Goal: Task Accomplishment & Management: Manage account settings

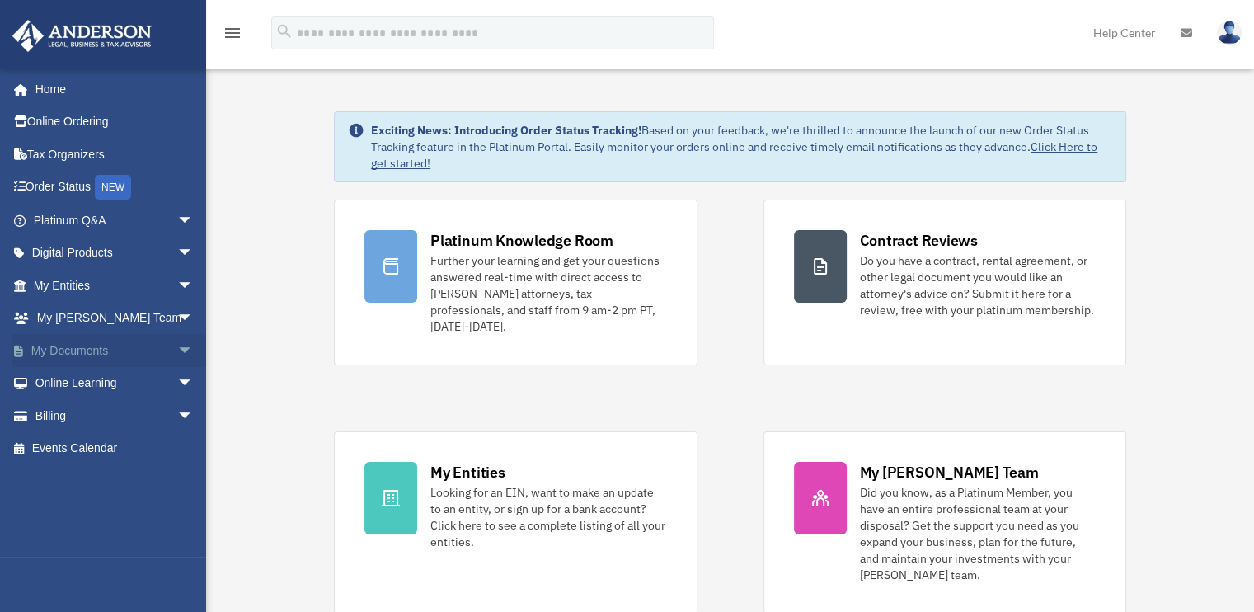
click at [177, 349] on span "arrow_drop_down" at bounding box center [193, 351] width 33 height 34
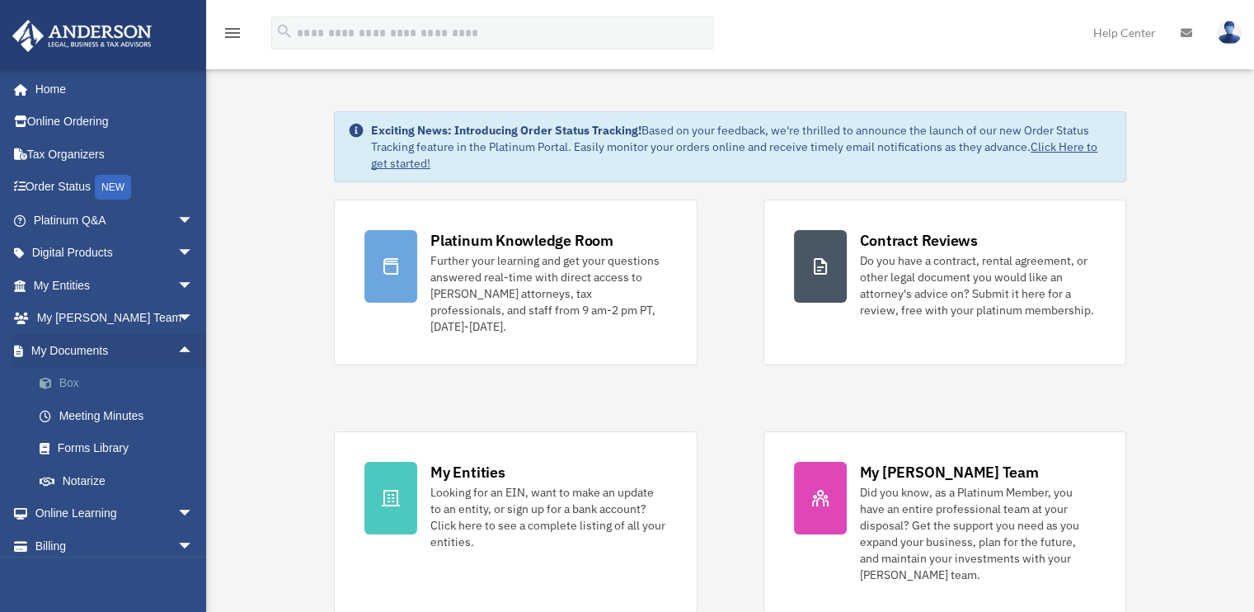
click at [130, 380] on link "Box" at bounding box center [120, 383] width 195 height 33
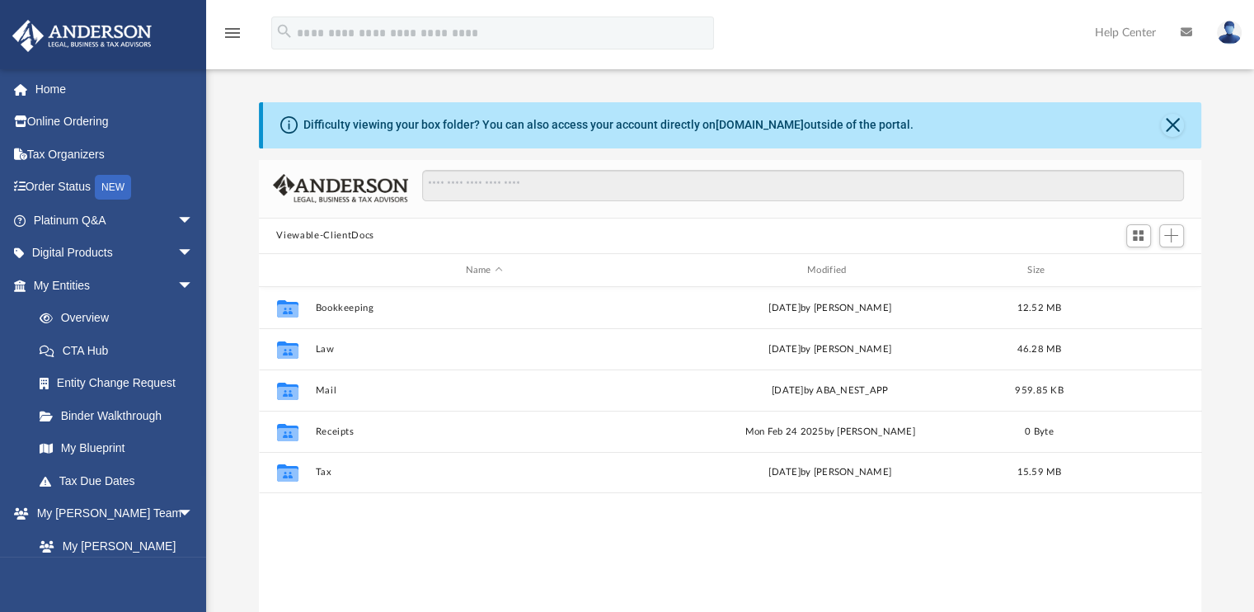
scroll to position [362, 930]
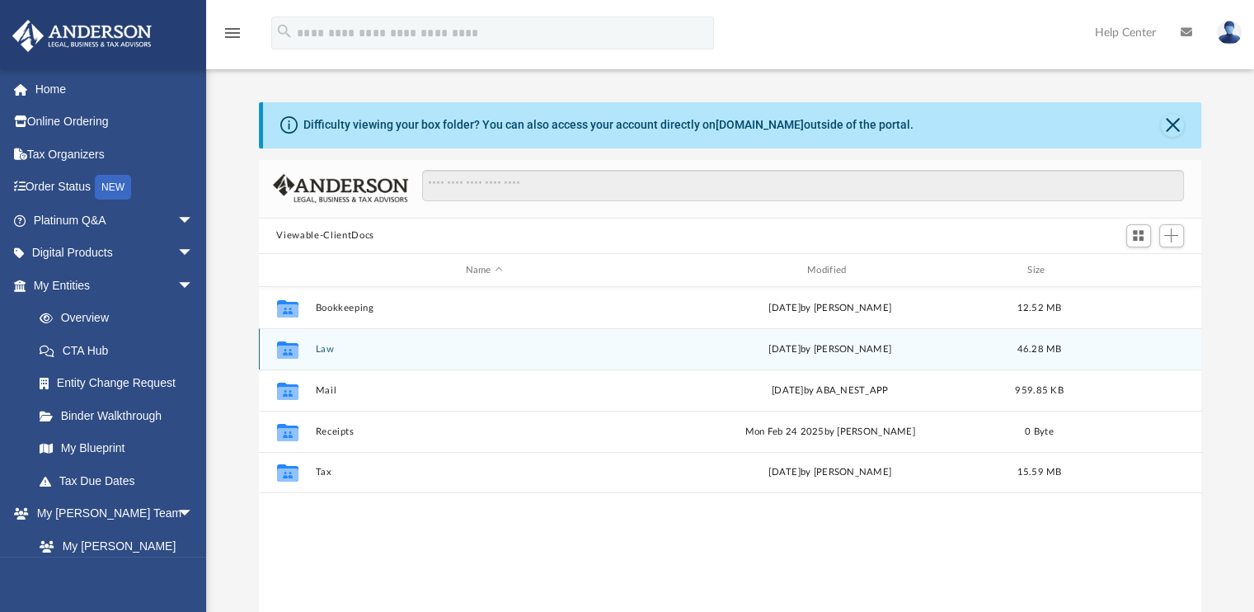
click at [323, 348] on button "Law" at bounding box center [484, 349] width 338 height 11
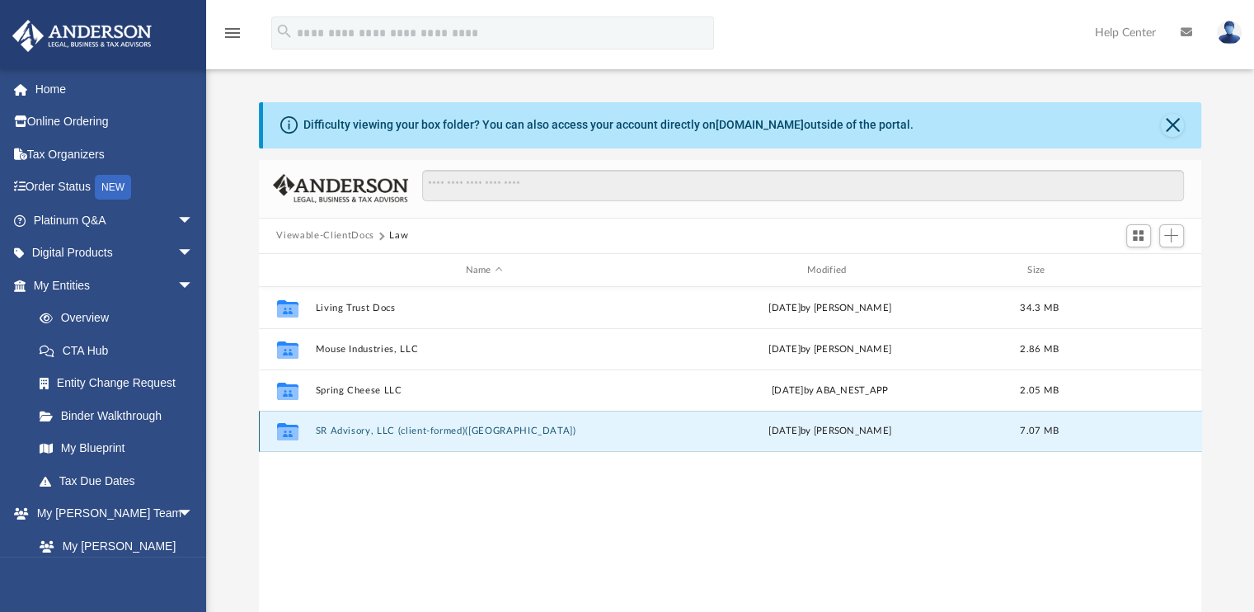
click at [362, 433] on button "SR Advisory, LLC (client-formed)([GEOGRAPHIC_DATA])" at bounding box center [484, 431] width 338 height 11
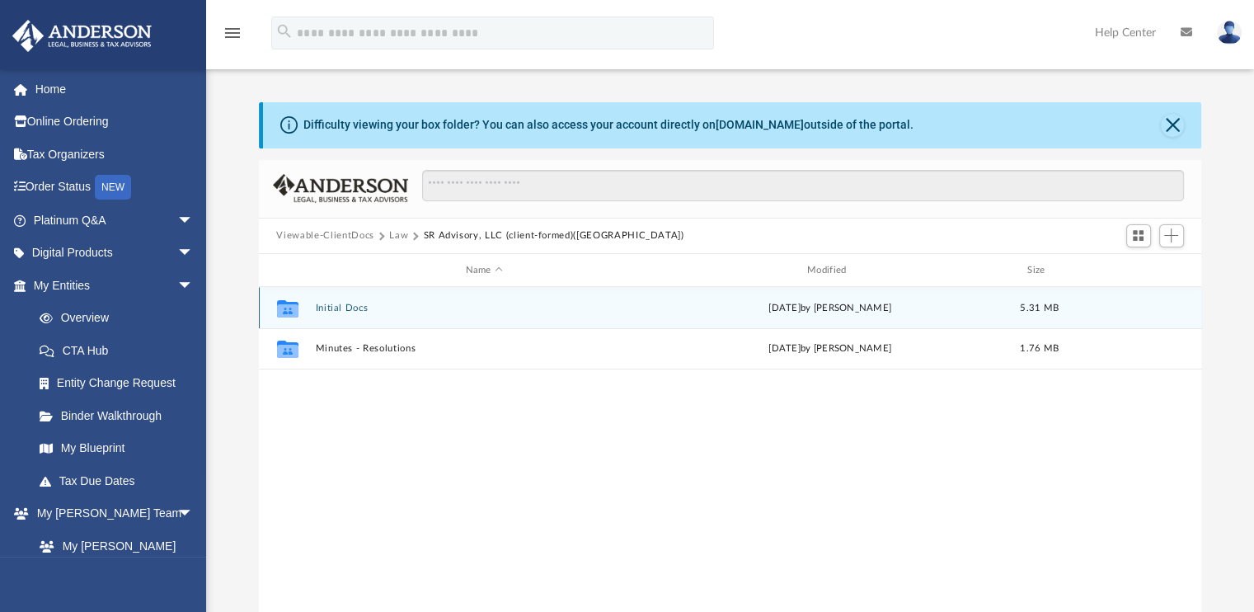
click at [331, 309] on button "Initial Docs" at bounding box center [484, 308] width 338 height 11
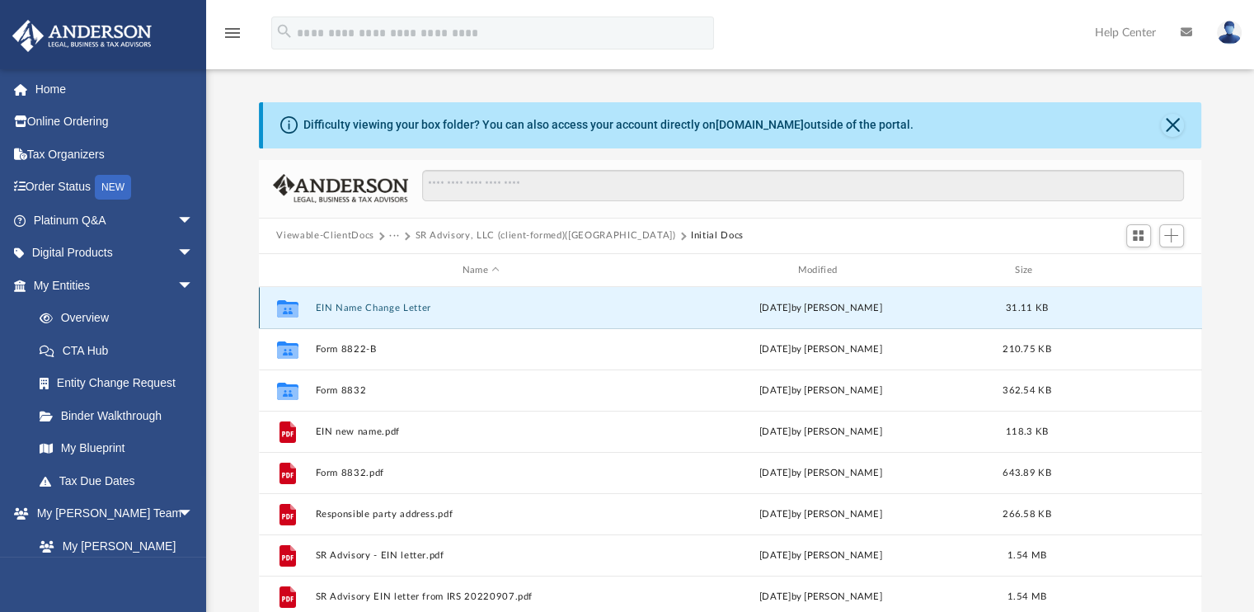
click at [381, 310] on button "EIN Name Change Letter" at bounding box center [481, 308] width 332 height 11
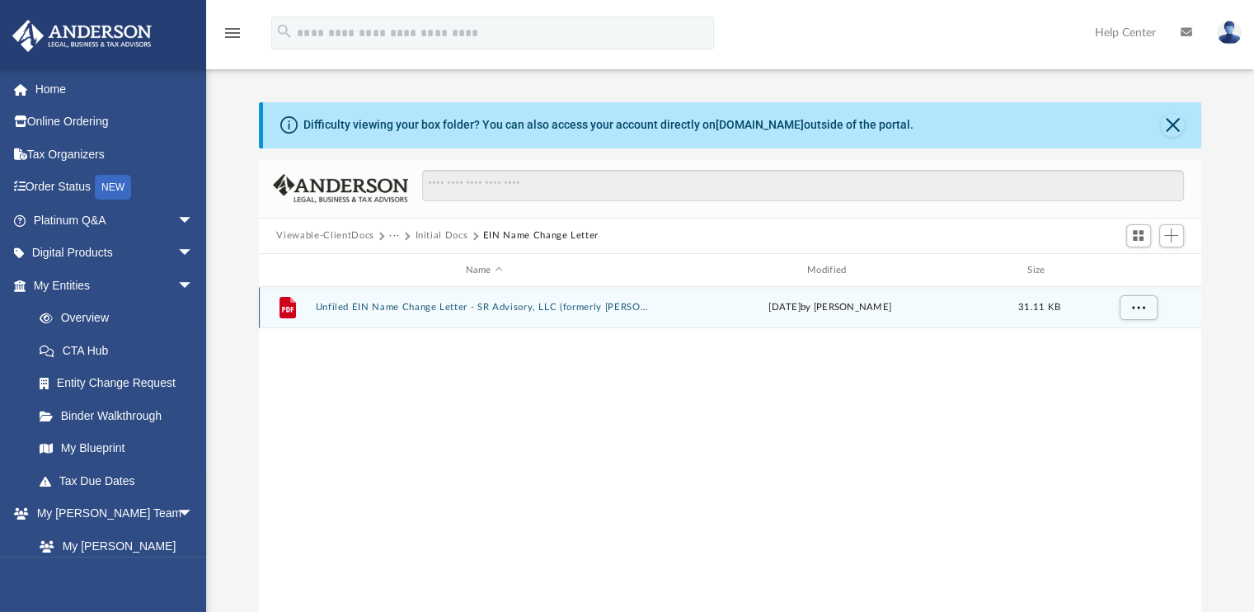
click at [452, 309] on button "Unfiled EIN Name Change Letter - SR Advisory, LLC (formerly [PERSON_NAME]).pdf" at bounding box center [484, 308] width 338 height 11
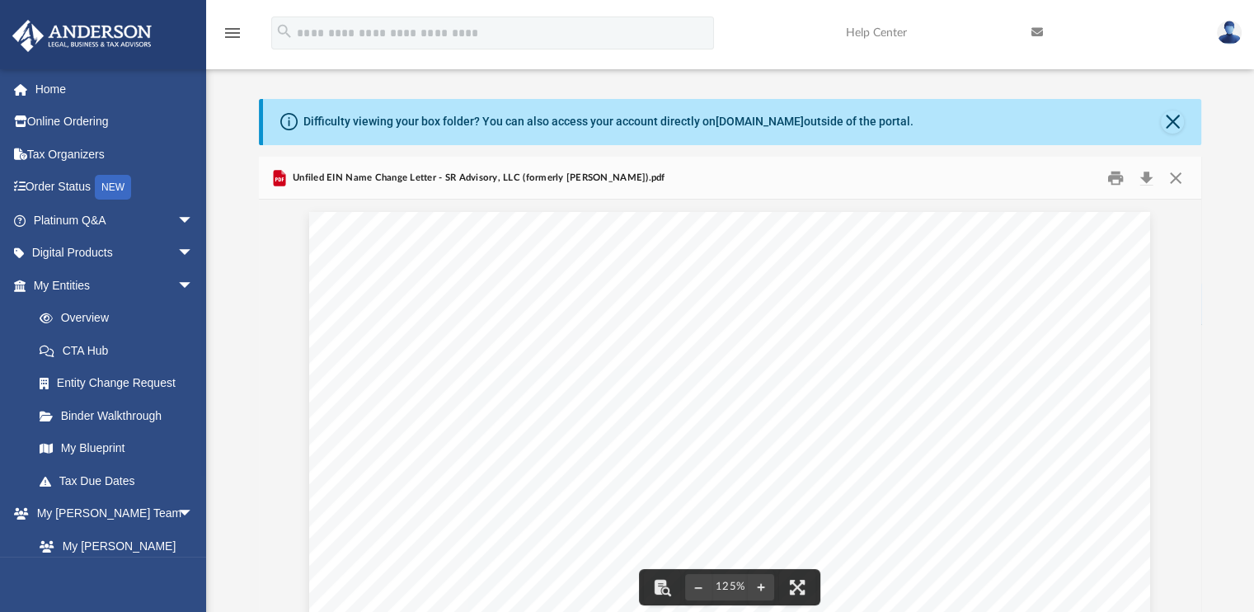
scroll to position [0, 0]
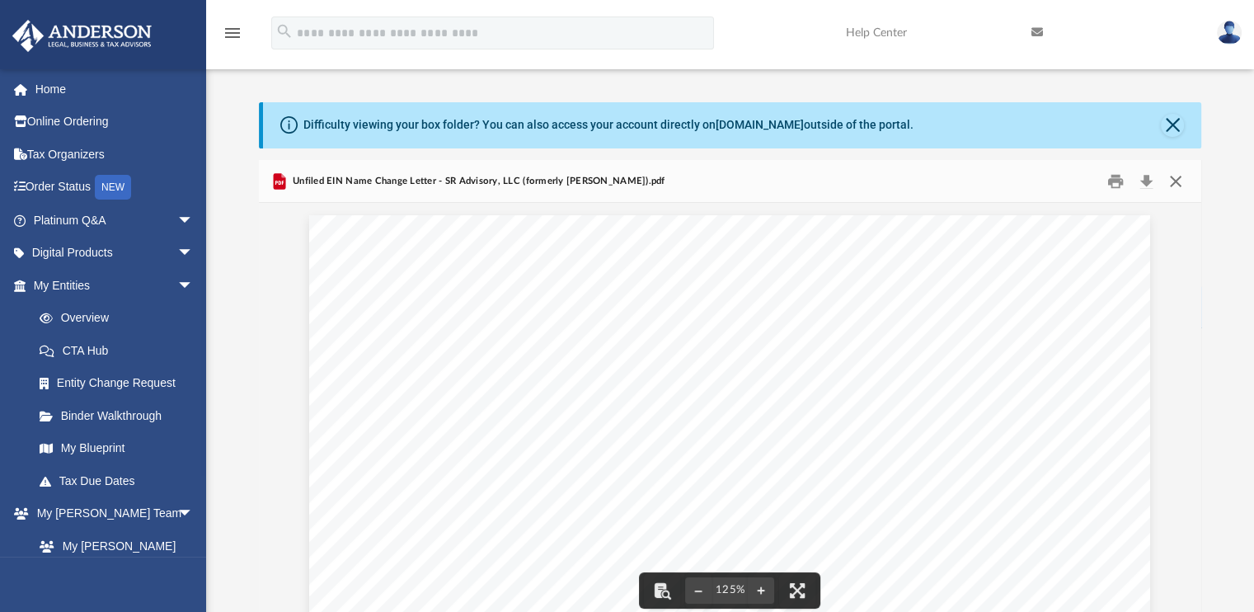
click at [1163, 176] on button "Close" at bounding box center [1176, 181] width 30 height 26
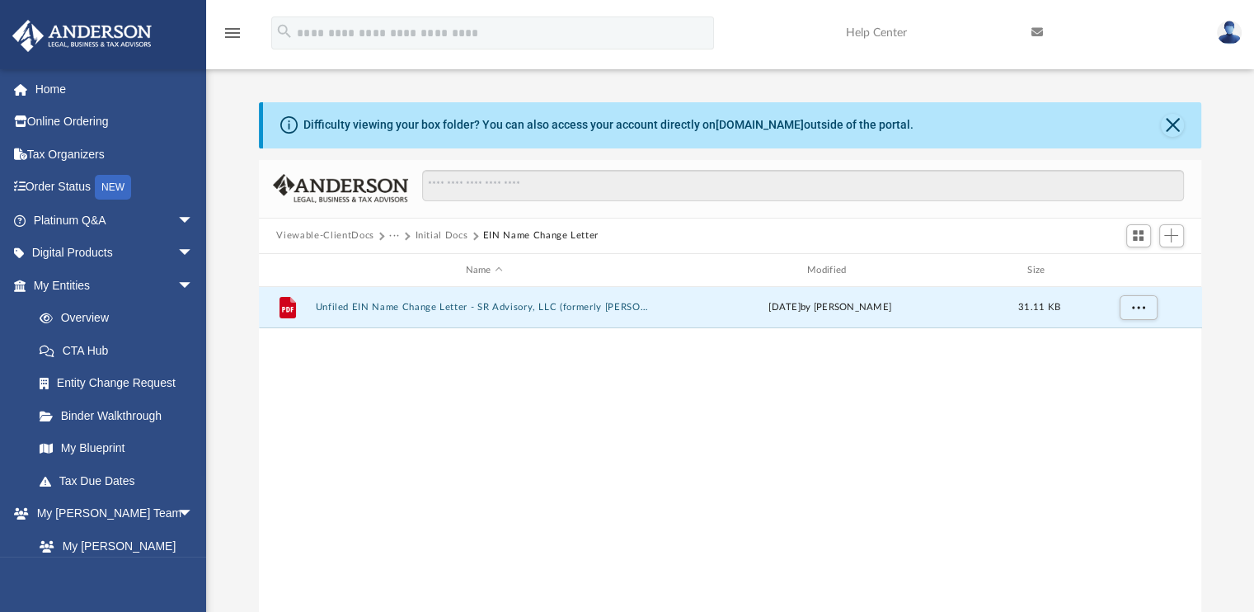
click at [458, 239] on button "Initial Docs" at bounding box center [441, 235] width 53 height 15
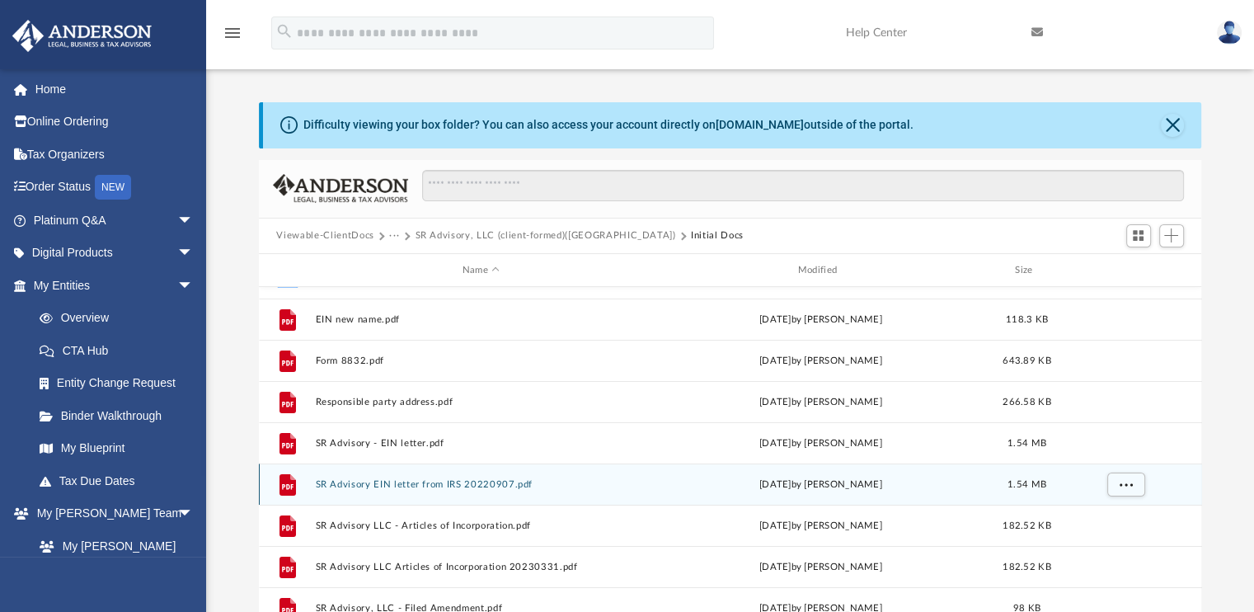
scroll to position [30, 0]
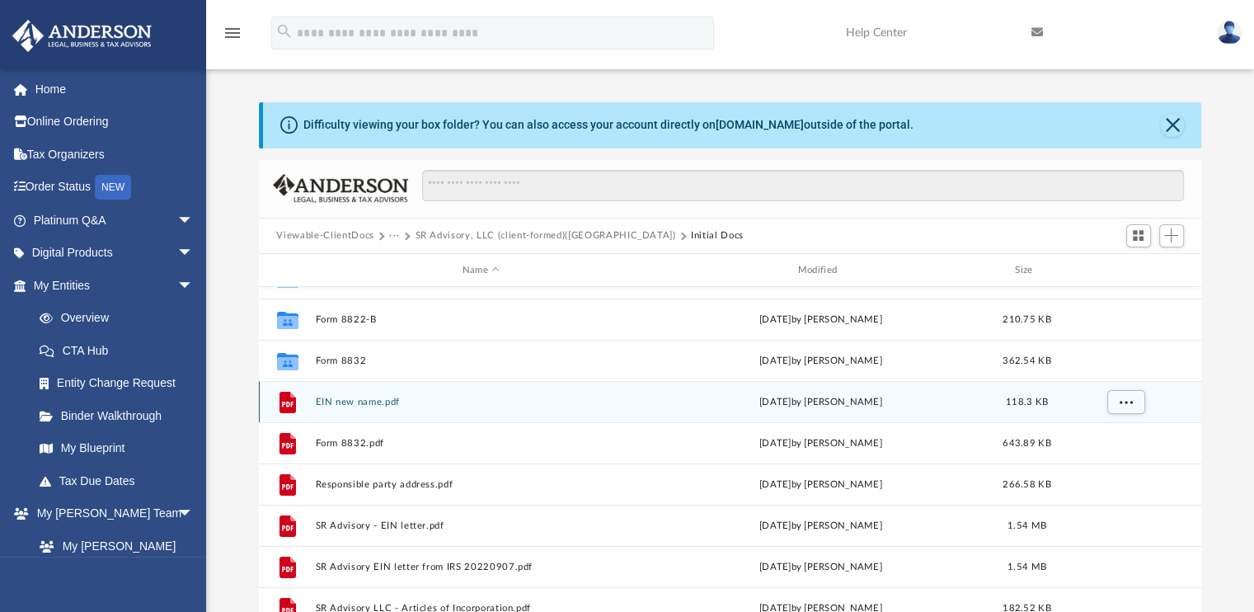
click at [376, 401] on button "EIN new name.pdf" at bounding box center [481, 401] width 332 height 11
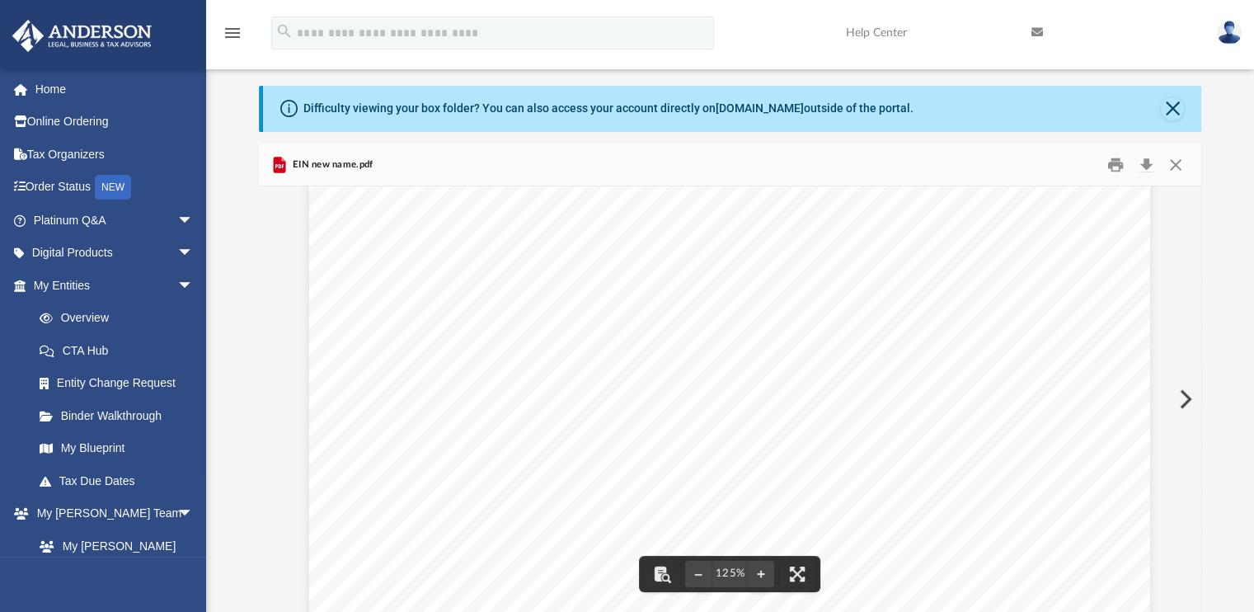
scroll to position [412, 0]
click at [1181, 159] on button "Close" at bounding box center [1176, 165] width 30 height 26
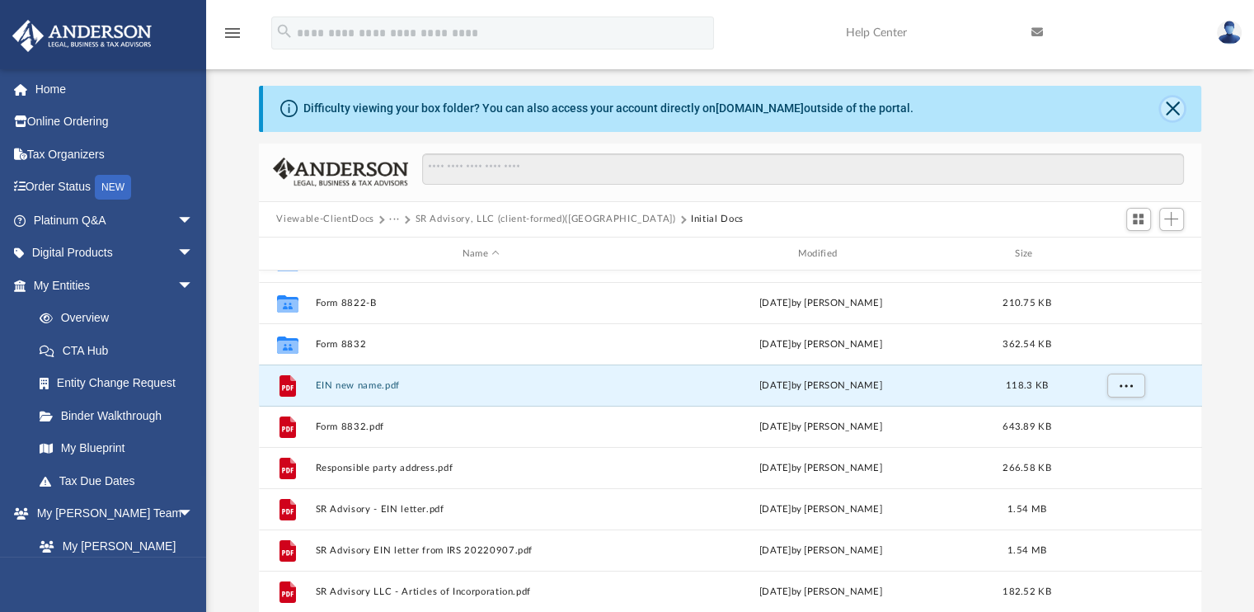
click at [1168, 110] on button "Close" at bounding box center [1172, 108] width 23 height 23
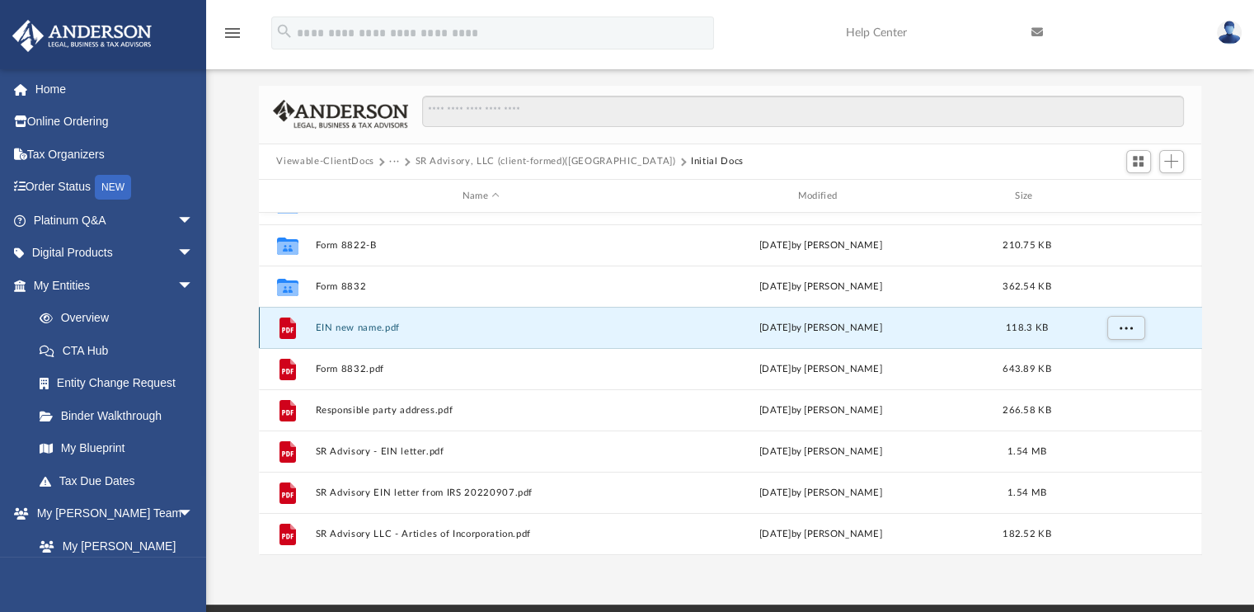
scroll to position [0, 0]
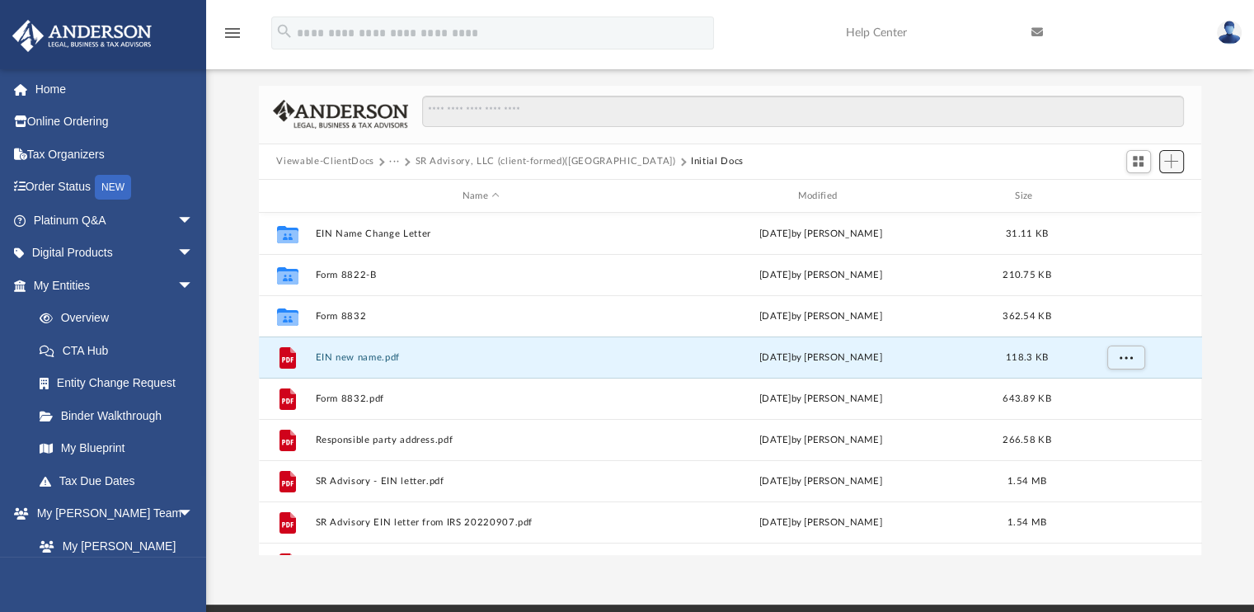
click at [1174, 164] on span "Add" at bounding box center [1171, 161] width 14 height 14
click at [1142, 195] on li "Upload" at bounding box center [1147, 193] width 53 height 17
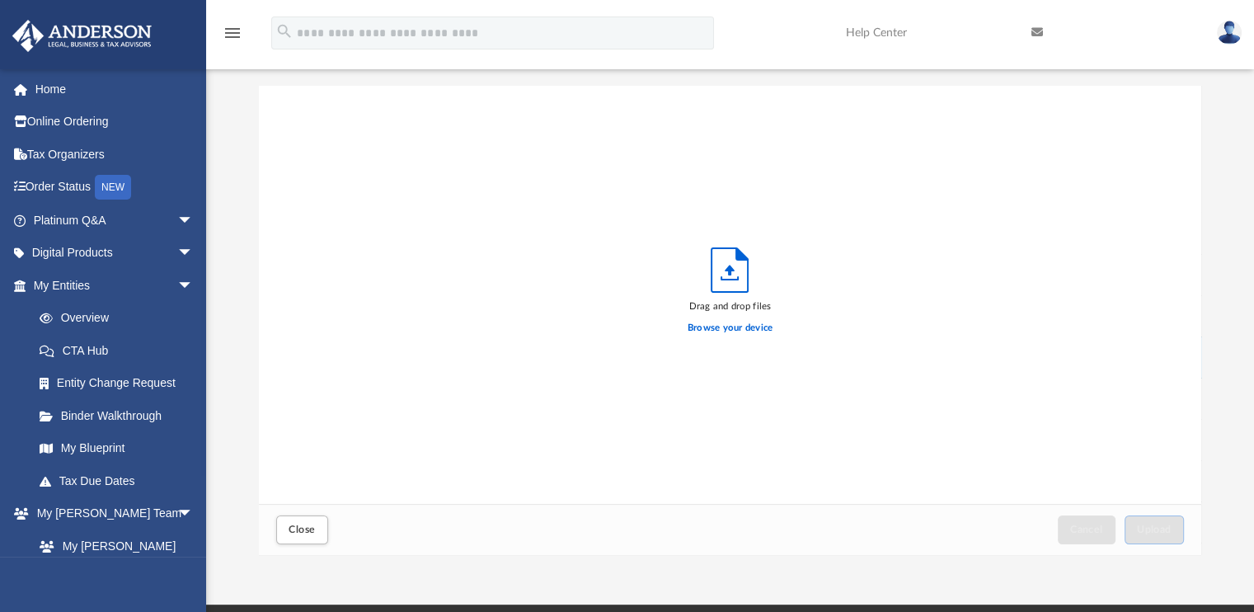
scroll to position [406, 930]
click at [767, 331] on label "Browse your device" at bounding box center [730, 328] width 86 height 15
click at [0, 0] on input "Browse your device" at bounding box center [0, 0] width 0 height 0
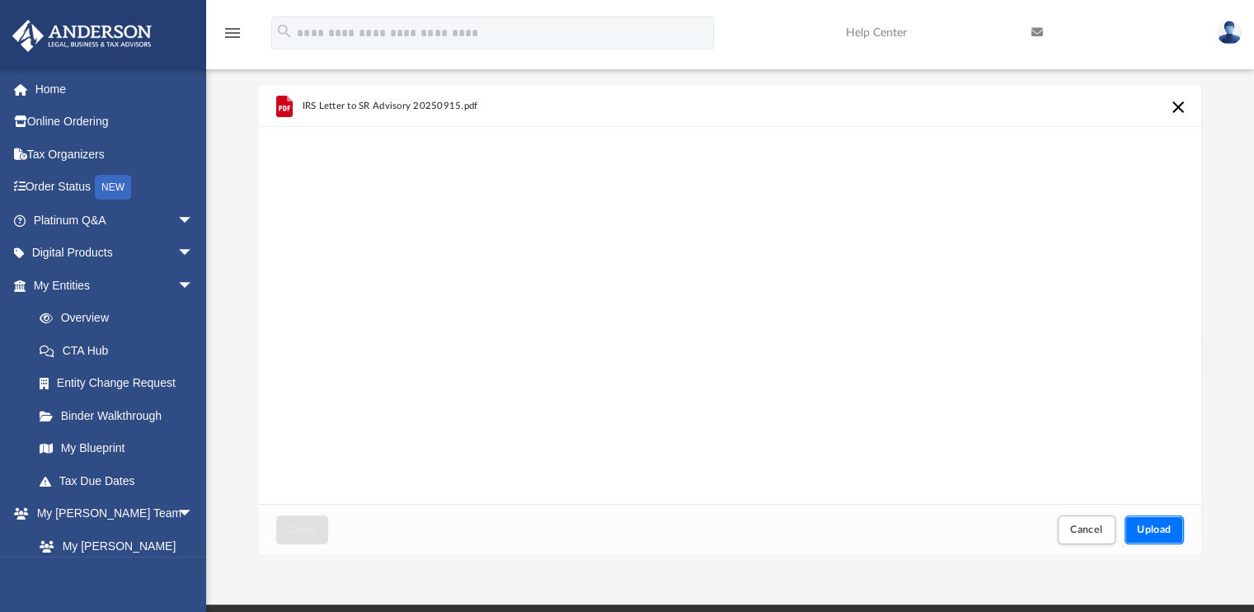
click at [1150, 524] on span "Upload" at bounding box center [1154, 529] width 35 height 10
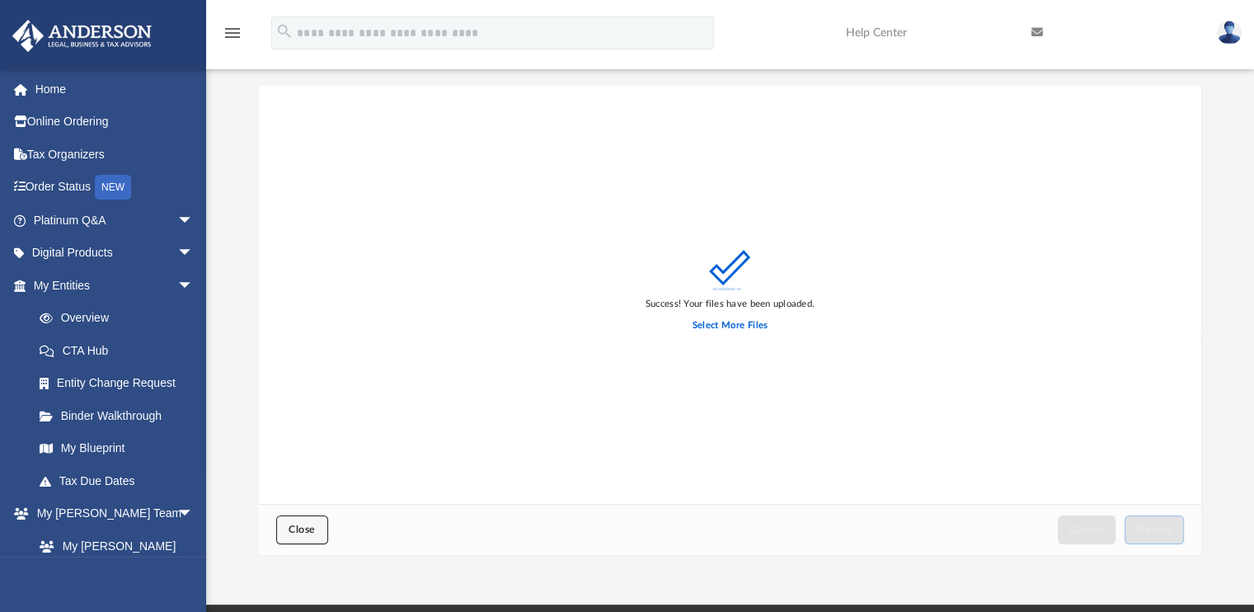
click at [284, 524] on button "Close" at bounding box center [301, 529] width 51 height 29
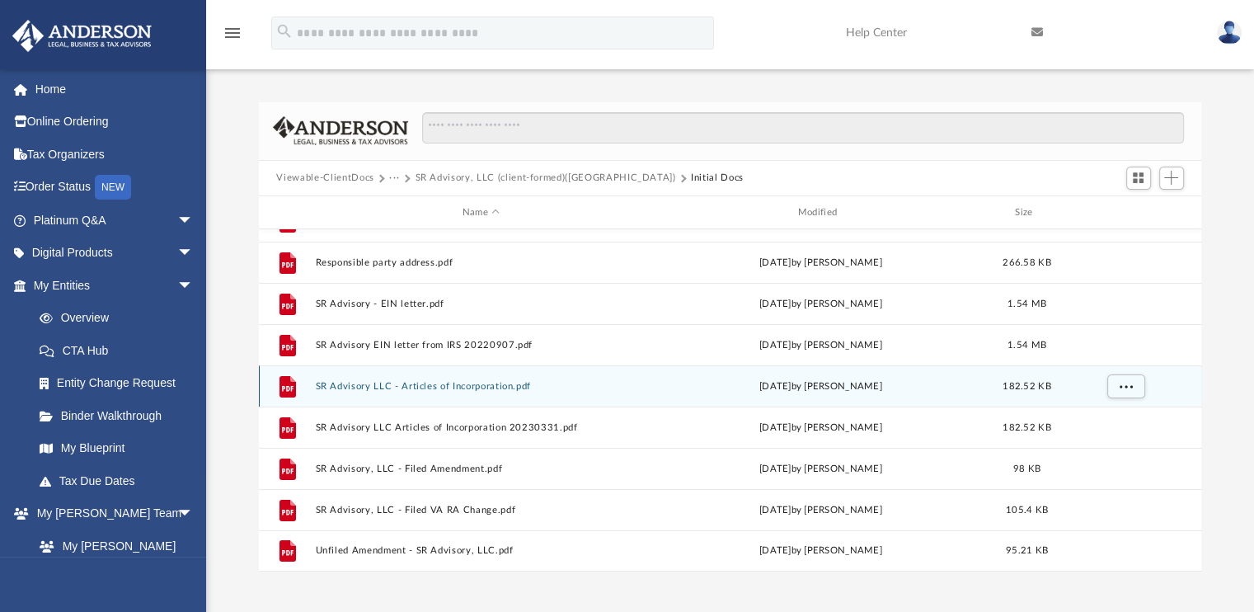
scroll to position [0, 0]
